Goal: Transaction & Acquisition: Purchase product/service

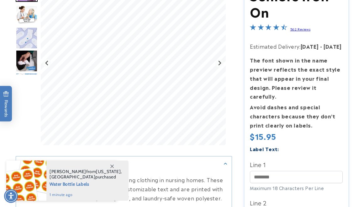
click at [359, 46] on html "Skip to main content Enable accessibility for low vision Open the accessibility…" at bounding box center [182, 103] width 364 height 207
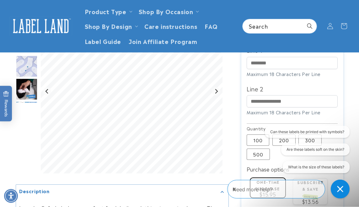
scroll to position [203, 0]
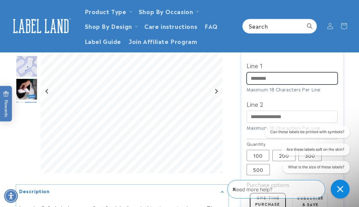
click at [260, 72] on input "Line 1" at bounding box center [292, 78] width 91 height 12
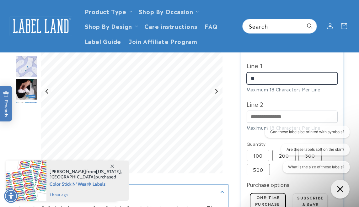
type input "*"
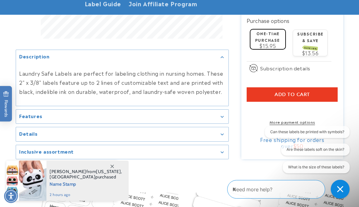
scroll to position [369, 0]
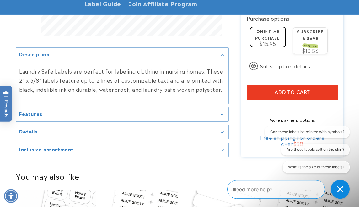
type input "**********"
click at [287, 85] on button "Add to cart" at bounding box center [292, 92] width 91 height 14
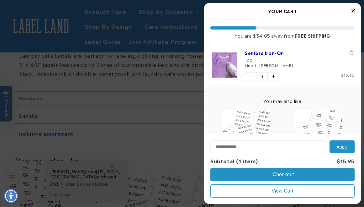
click at [354, 12] on icon "Close Cart" at bounding box center [353, 11] width 3 height 6
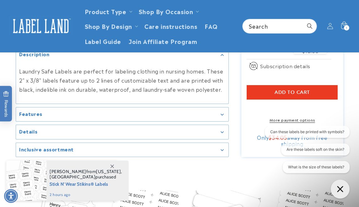
click at [300, 117] on link "More payment options" at bounding box center [292, 120] width 91 height 6
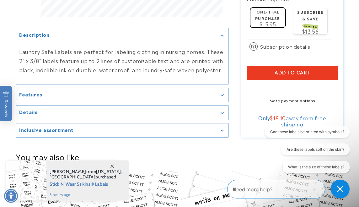
scroll to position [391, 0]
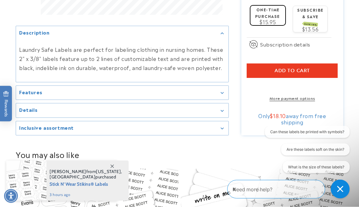
click at [223, 92] on icon "Gallery Viewer" at bounding box center [222, 93] width 3 height 2
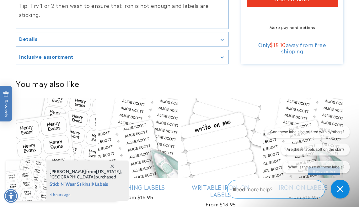
scroll to position [470, 0]
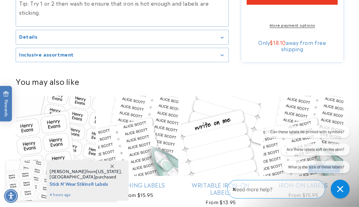
click at [223, 53] on div "Inclusive assortment" at bounding box center [122, 55] width 206 height 5
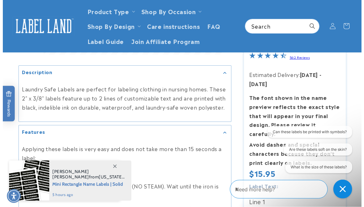
scroll to position [174, 0]
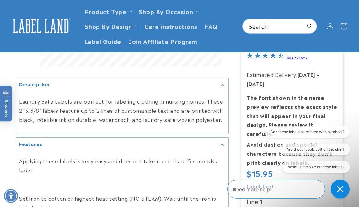
click at [344, 24] on icon at bounding box center [343, 26] width 15 height 15
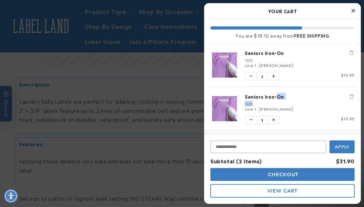
drag, startPoint x: 262, startPoint y: 100, endPoint x: 276, endPoint y: 92, distance: 16.3
click at [276, 92] on li "Seniors Iron-On 100 Line 1 : IYANA MOSLEY Quantity of Seniors Iron-On 1 Price $…" at bounding box center [283, 109] width 144 height 44
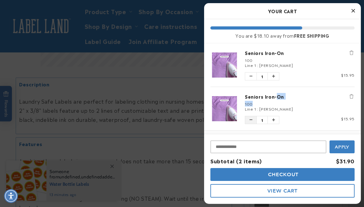
click at [252, 120] on icon "Decrease quantity of Seniors Iron-On" at bounding box center [251, 120] width 3 height 4
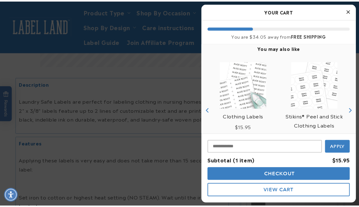
scroll to position [0, 0]
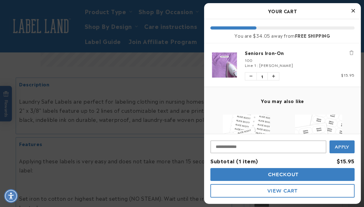
click at [223, 58] on img "product" at bounding box center [225, 64] width 28 height 25
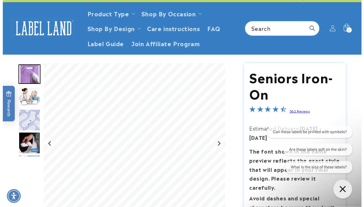
scroll to position [8, 0]
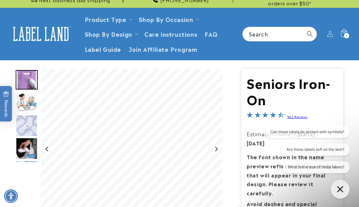
click at [347, 31] on icon at bounding box center [343, 34] width 15 height 15
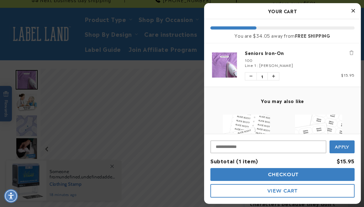
click at [228, 63] on img "product" at bounding box center [225, 64] width 28 height 25
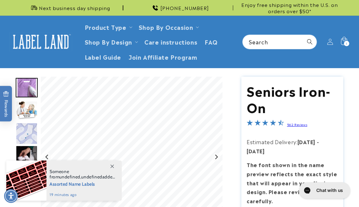
click at [347, 41] on span "1" at bounding box center [347, 43] width 2 height 5
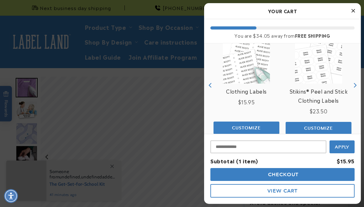
scroll to position [91, 0]
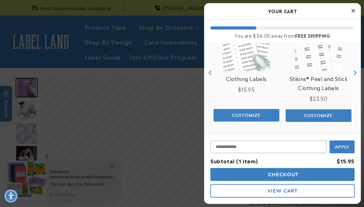
click at [293, 191] on span "View Cart" at bounding box center [283, 191] width 30 height 6
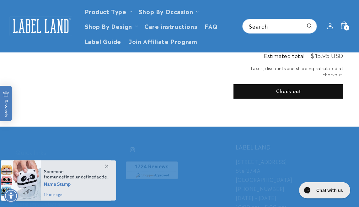
scroll to position [140, 0]
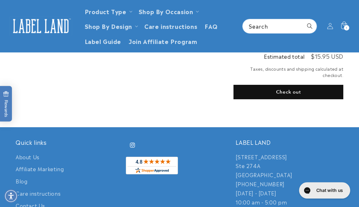
click at [292, 95] on button "Check out" at bounding box center [288, 92] width 110 height 14
